Goal: Find specific page/section: Find specific page/section

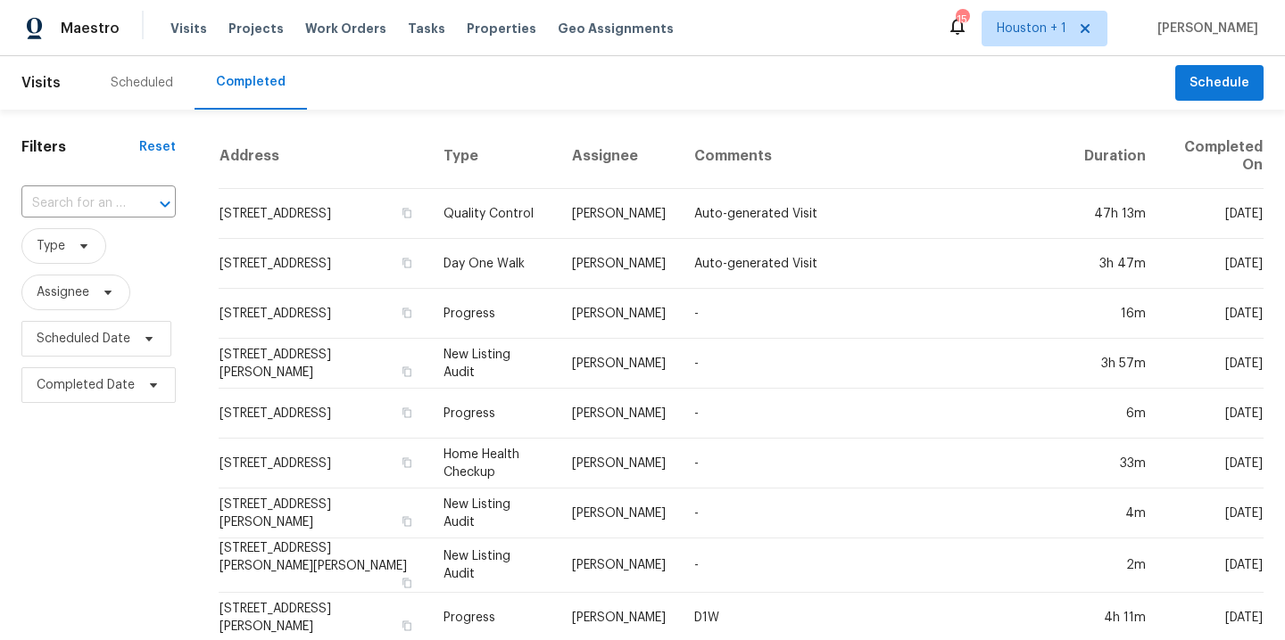
click at [124, 87] on div "Scheduled" at bounding box center [142, 83] width 62 height 18
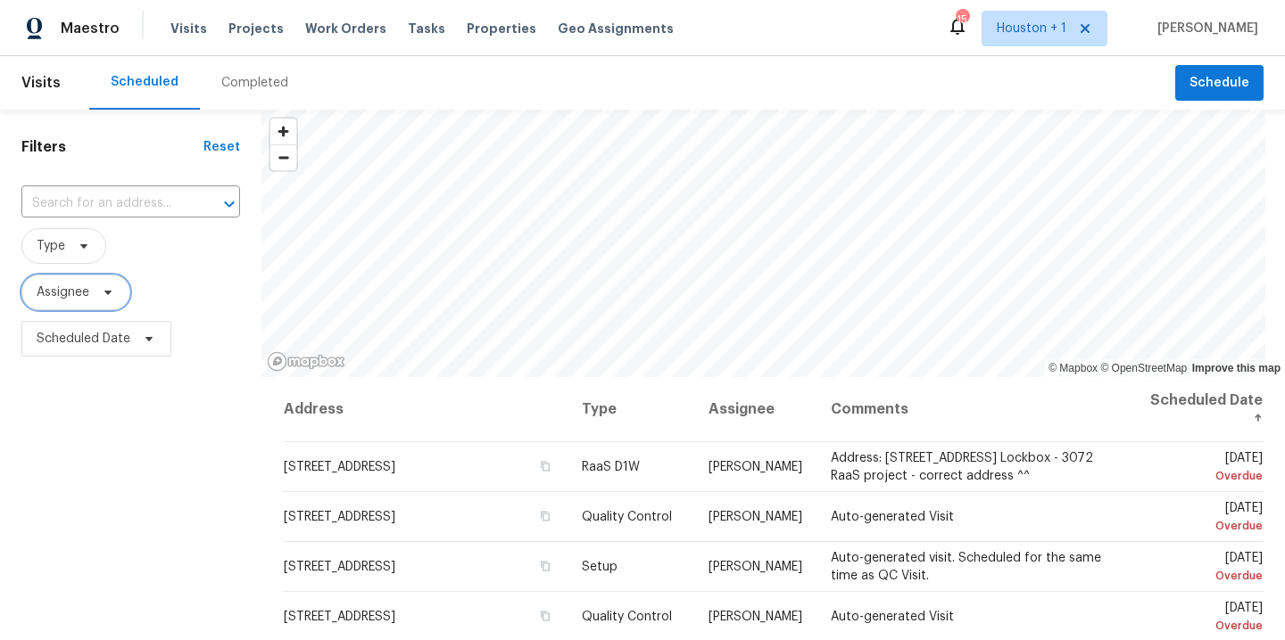
click at [80, 290] on span "Assignee" at bounding box center [63, 293] width 53 height 18
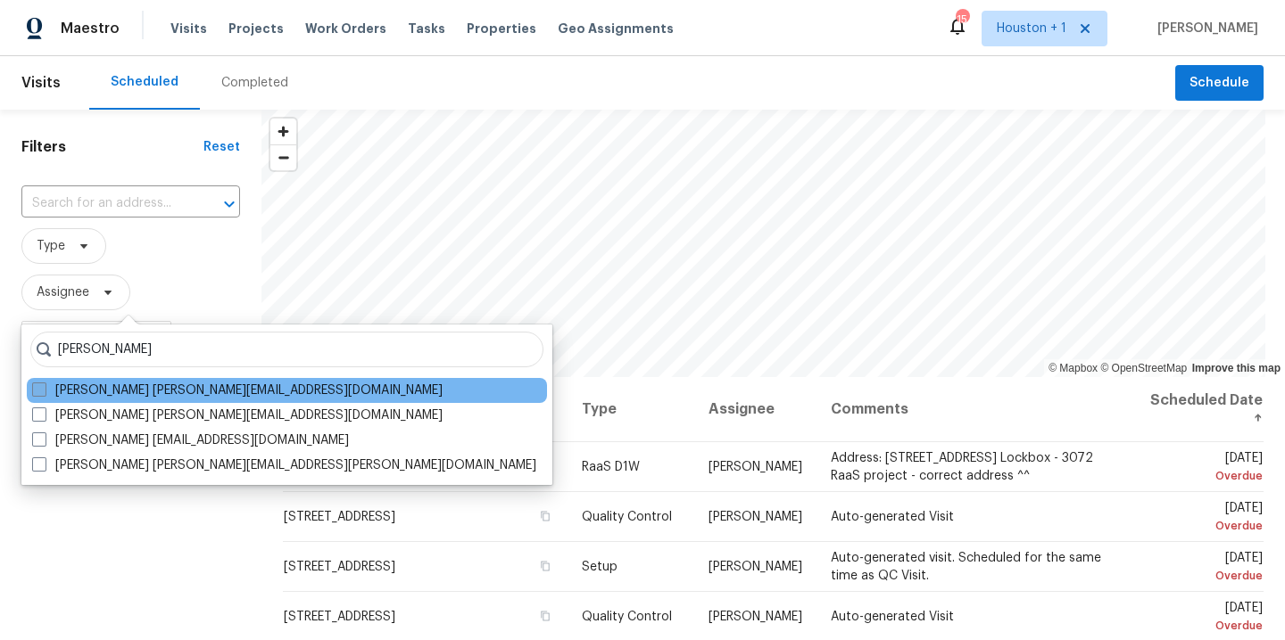
type input "[PERSON_NAME]"
click at [163, 395] on label "[PERSON_NAME] [PERSON_NAME][EMAIL_ADDRESS][DOMAIN_NAME]" at bounding box center [237, 391] width 410 height 18
click at [44, 393] on input "[PERSON_NAME] [PERSON_NAME][EMAIL_ADDRESS][DOMAIN_NAME]" at bounding box center [38, 388] width 12 height 12
checkbox input "true"
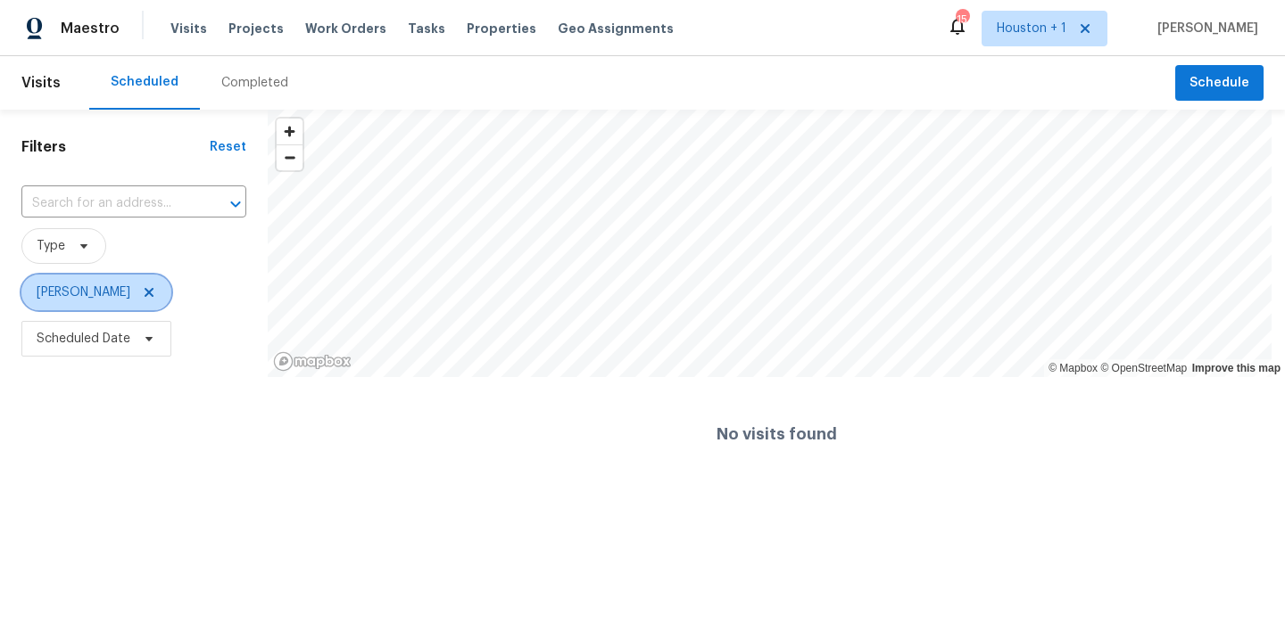
click at [156, 293] on icon at bounding box center [149, 292] width 14 height 14
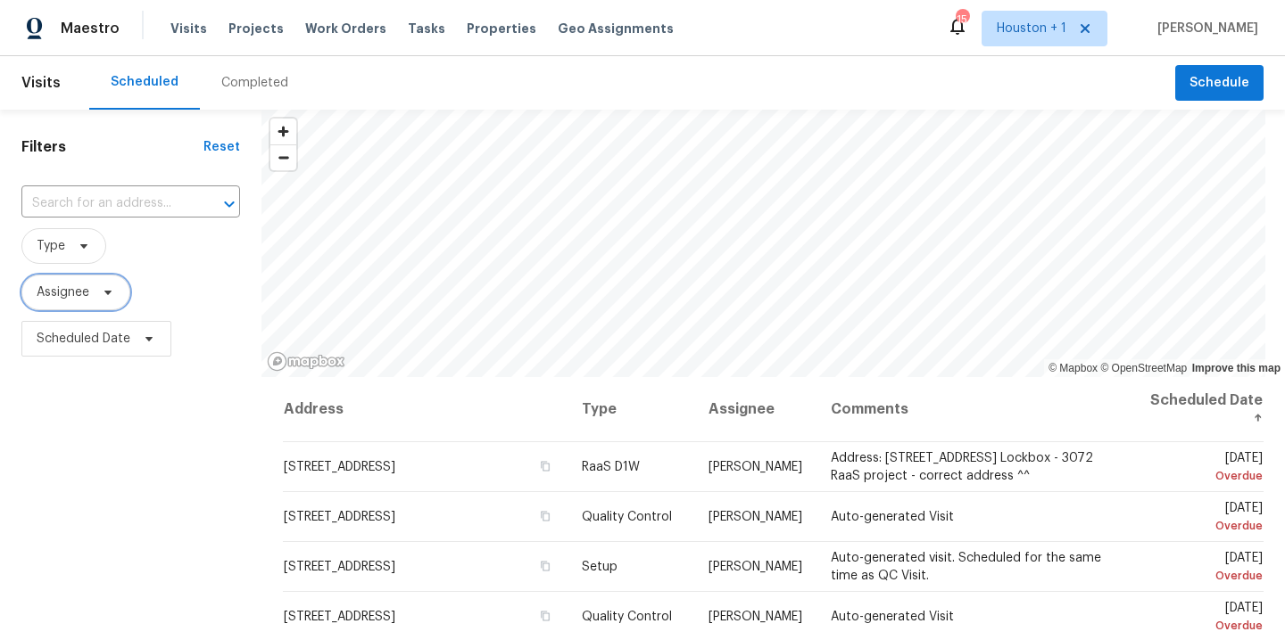
click at [96, 302] on span "Assignee" at bounding box center [75, 293] width 109 height 36
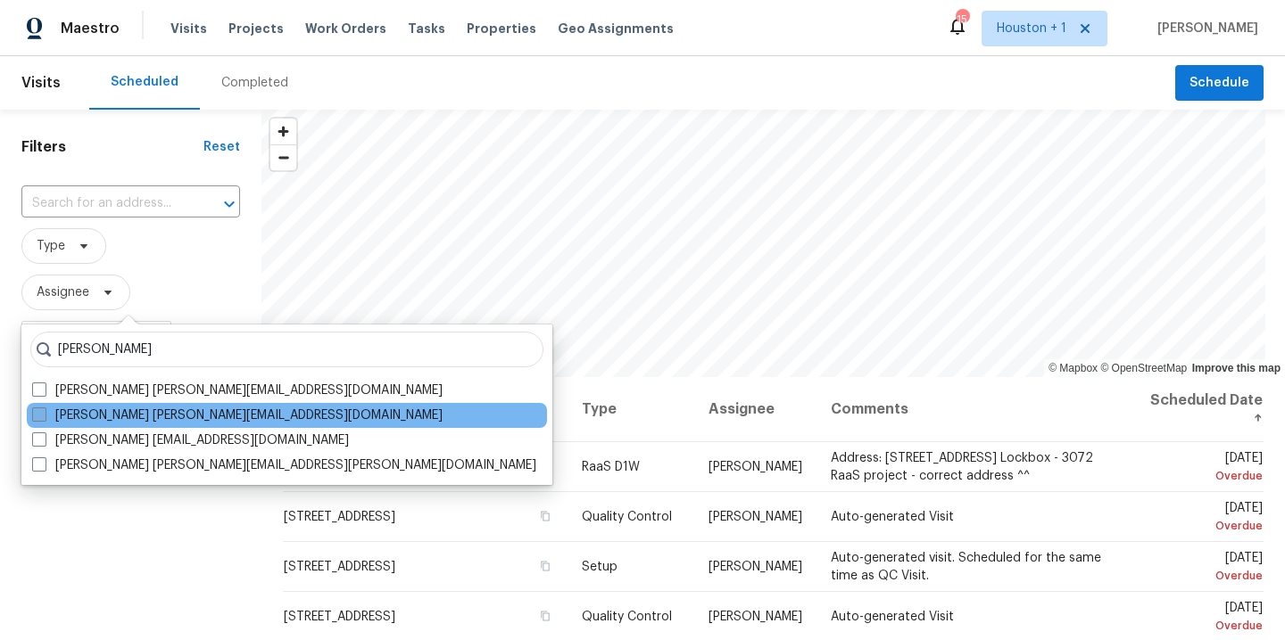
type input "[PERSON_NAME]"
click at [145, 412] on label "[PERSON_NAME] [PERSON_NAME][EMAIL_ADDRESS][DOMAIN_NAME]" at bounding box center [237, 416] width 410 height 18
click at [44, 412] on input "[PERSON_NAME] [PERSON_NAME][EMAIL_ADDRESS][DOMAIN_NAME]" at bounding box center [38, 413] width 12 height 12
checkbox input "true"
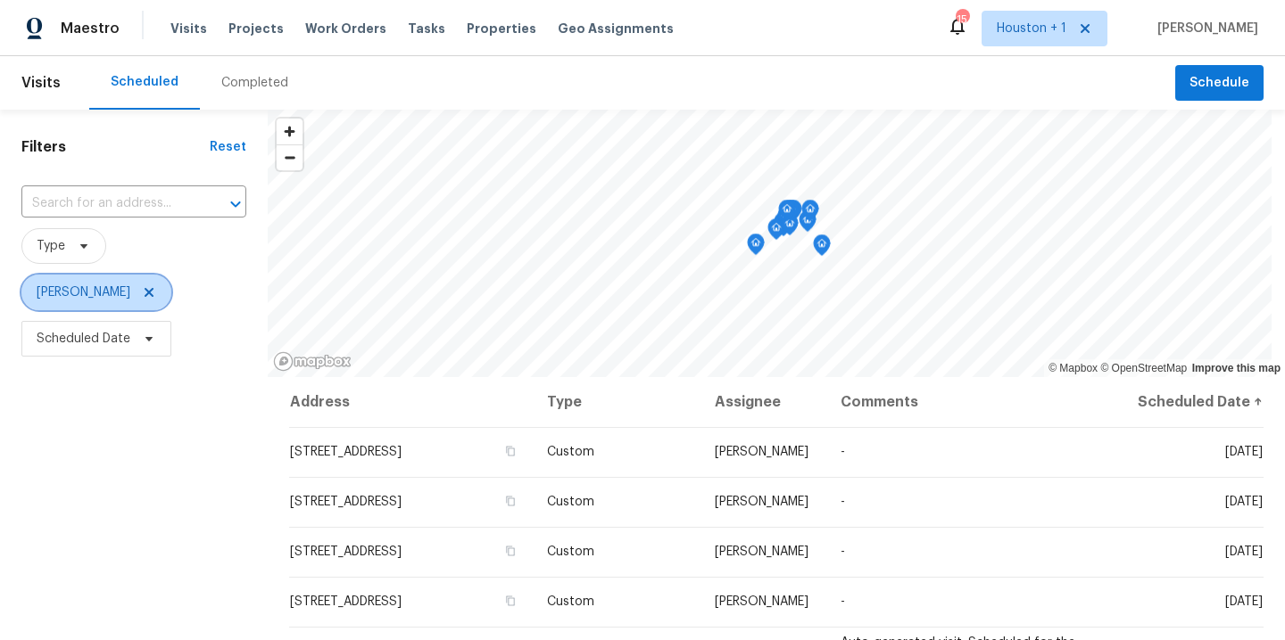
click at [153, 294] on icon at bounding box center [149, 292] width 9 height 9
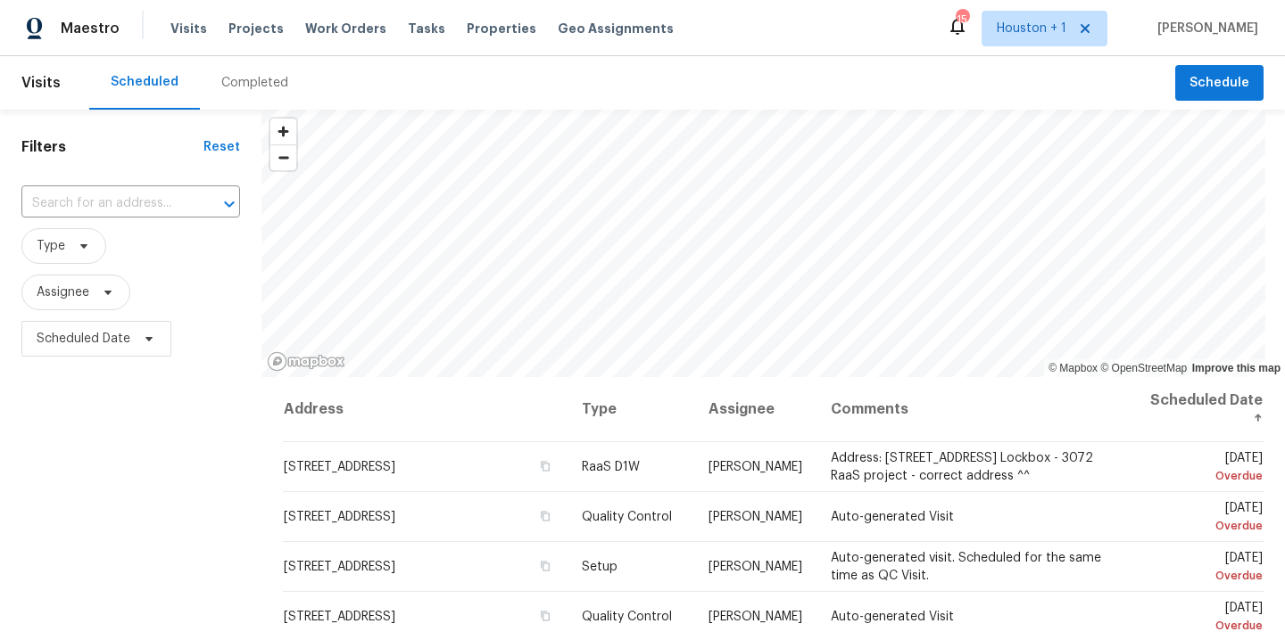
click at [211, 465] on div "Filters Reset ​ Type Assignee Scheduled Date" at bounding box center [130, 500] width 261 height 780
click at [92, 302] on span "Assignee" at bounding box center [75, 293] width 109 height 36
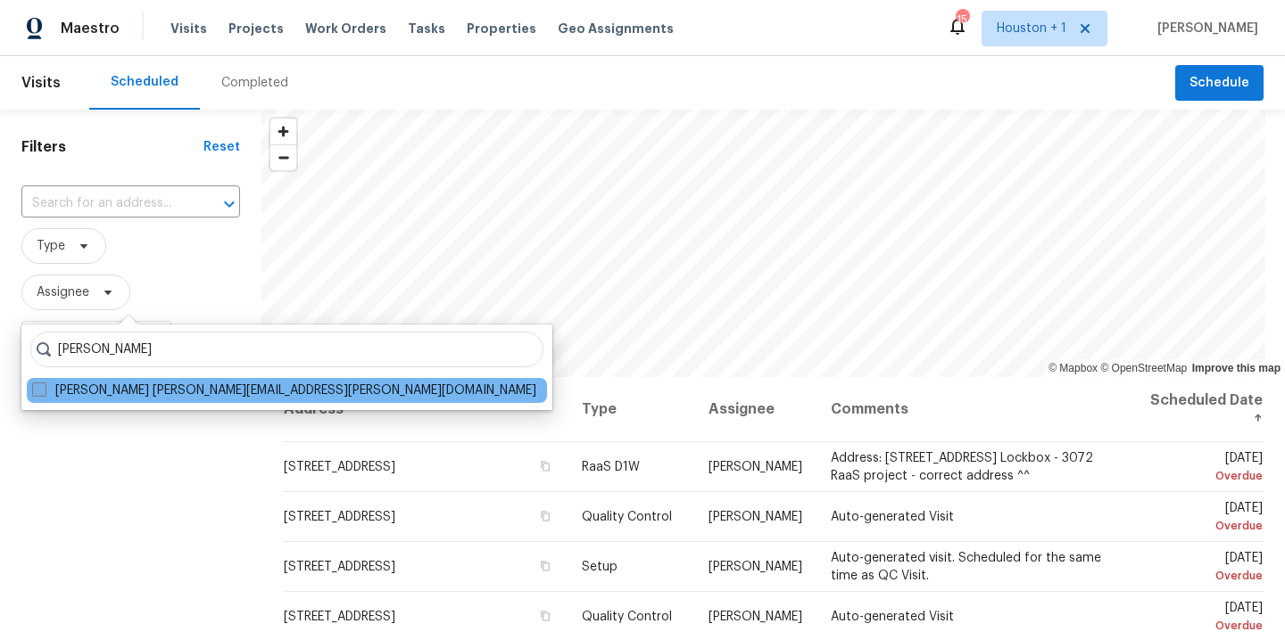
type input "[PERSON_NAME]"
click at [236, 394] on label "[PERSON_NAME] [PERSON_NAME][EMAIL_ADDRESS][PERSON_NAME][DOMAIN_NAME]" at bounding box center [284, 391] width 504 height 18
click at [44, 393] on input "[PERSON_NAME] [PERSON_NAME][EMAIL_ADDRESS][PERSON_NAME][DOMAIN_NAME]" at bounding box center [38, 388] width 12 height 12
checkbox input "true"
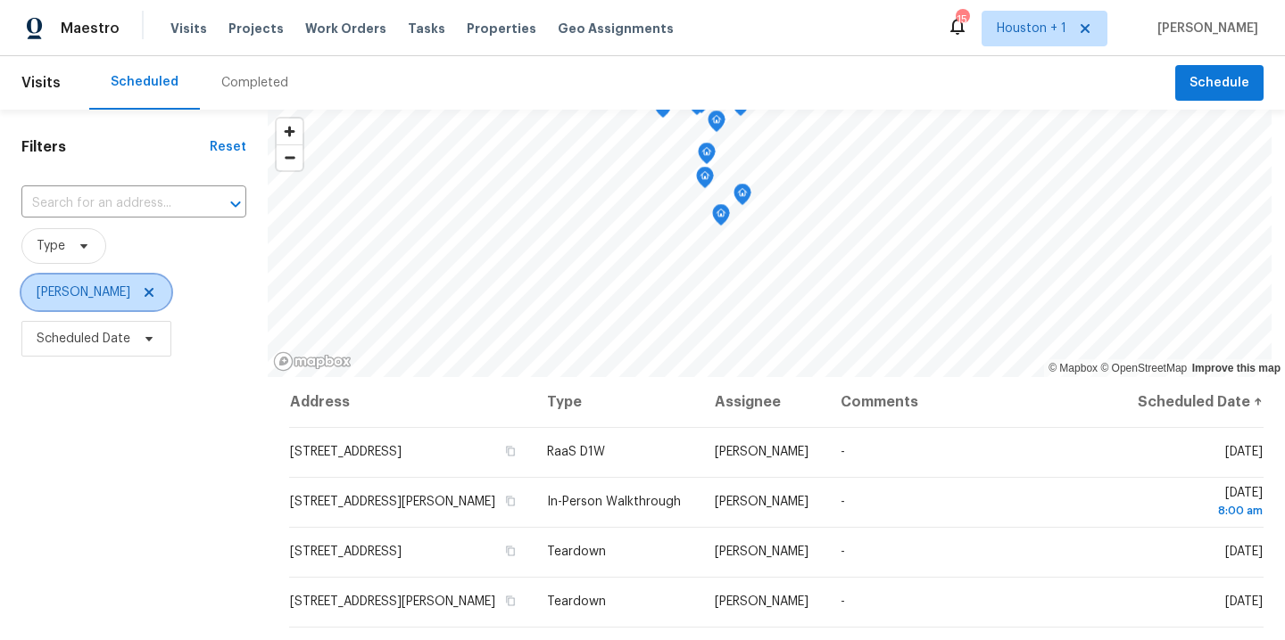
click at [145, 293] on icon at bounding box center [149, 292] width 9 height 9
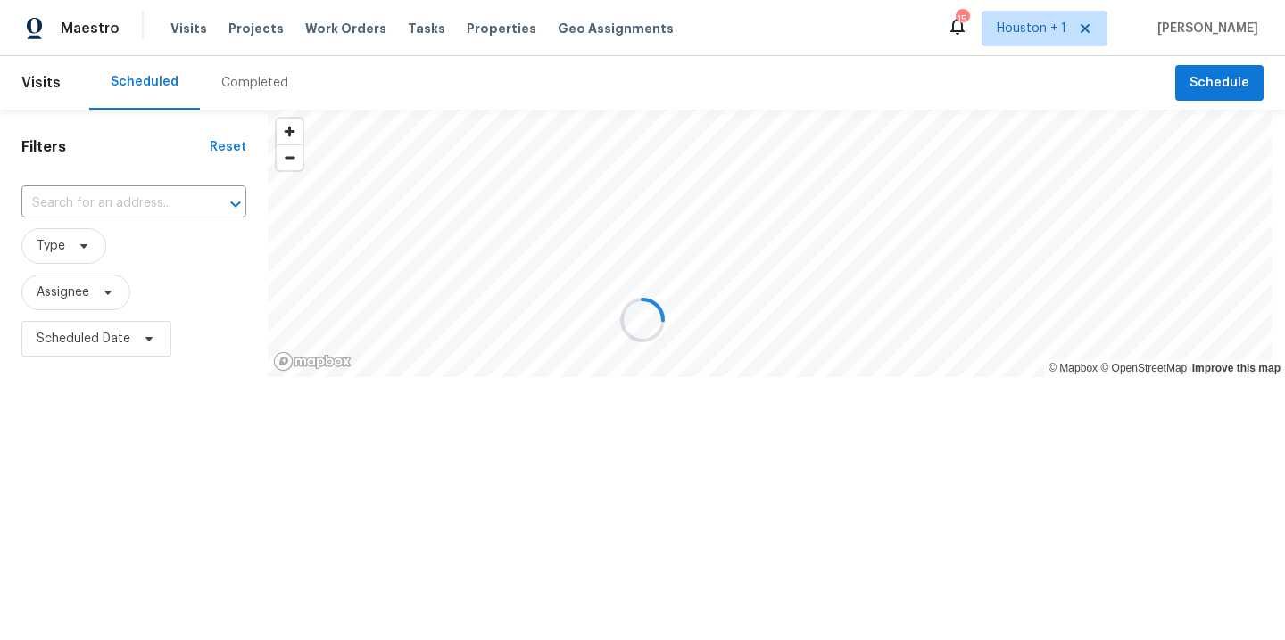
click at [166, 492] on div "Filters Reset ​ Type Assignee Scheduled Date" at bounding box center [134, 301] width 268 height 382
